Goal: Transaction & Acquisition: Book appointment/travel/reservation

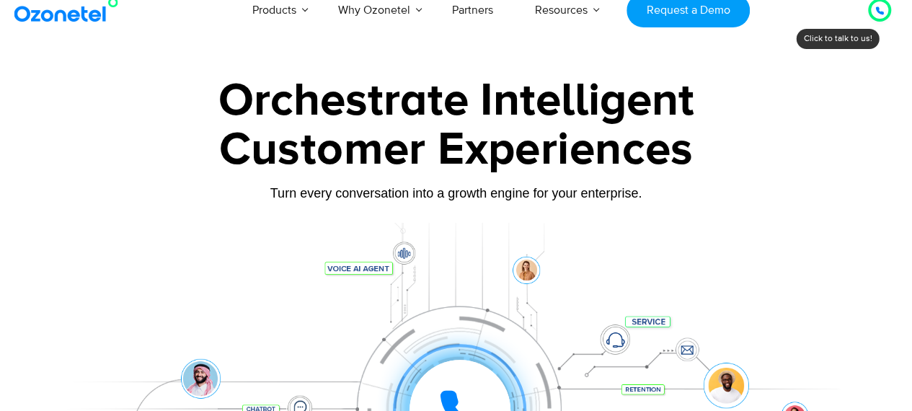
scroll to position [4, 0]
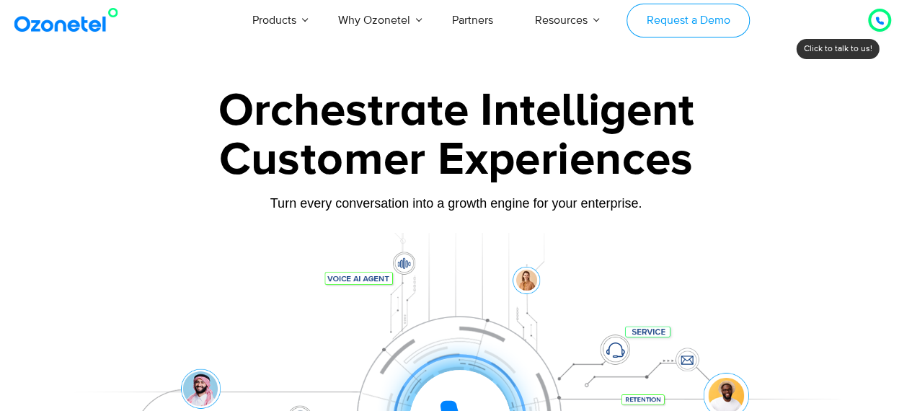
click at [693, 11] on link "Request a Demo" at bounding box center [687, 21] width 123 height 34
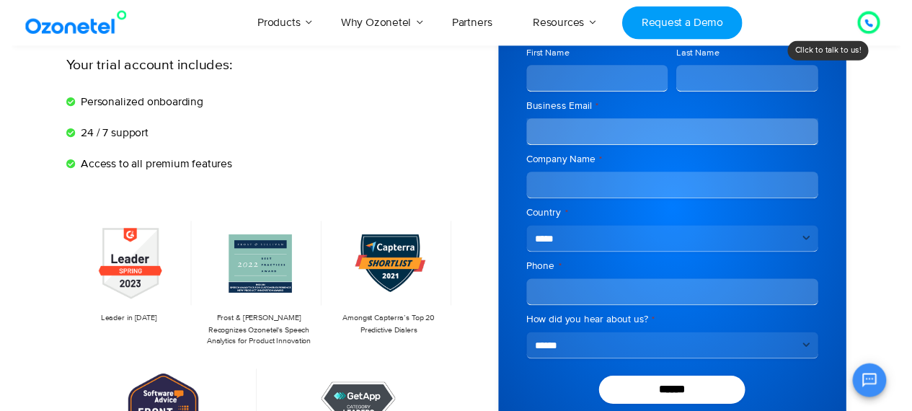
scroll to position [86, 0]
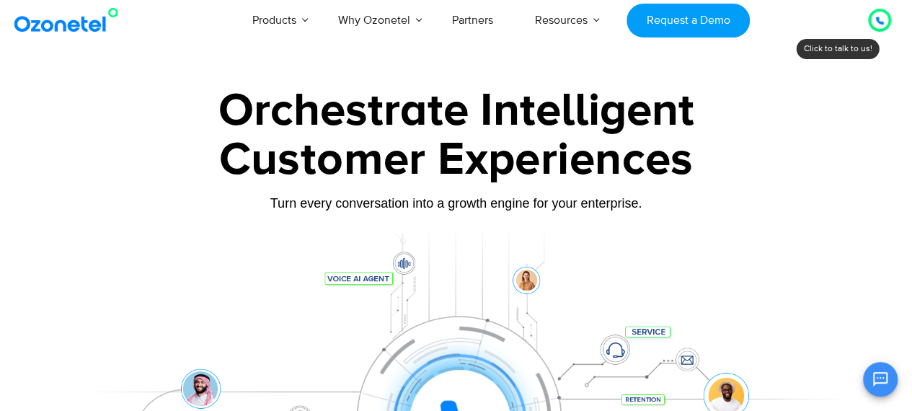
click at [876, 24] on icon at bounding box center [879, 21] width 9 height 9
click at [881, 21] on icon at bounding box center [879, 21] width 9 height 9
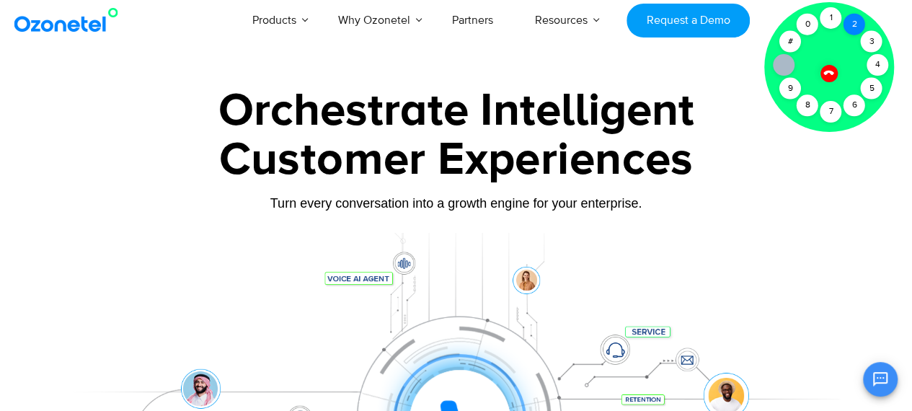
click at [848, 23] on div "2" at bounding box center [854, 25] width 22 height 22
click at [829, 11] on div "1" at bounding box center [830, 18] width 22 height 22
